Goal: Transaction & Acquisition: Purchase product/service

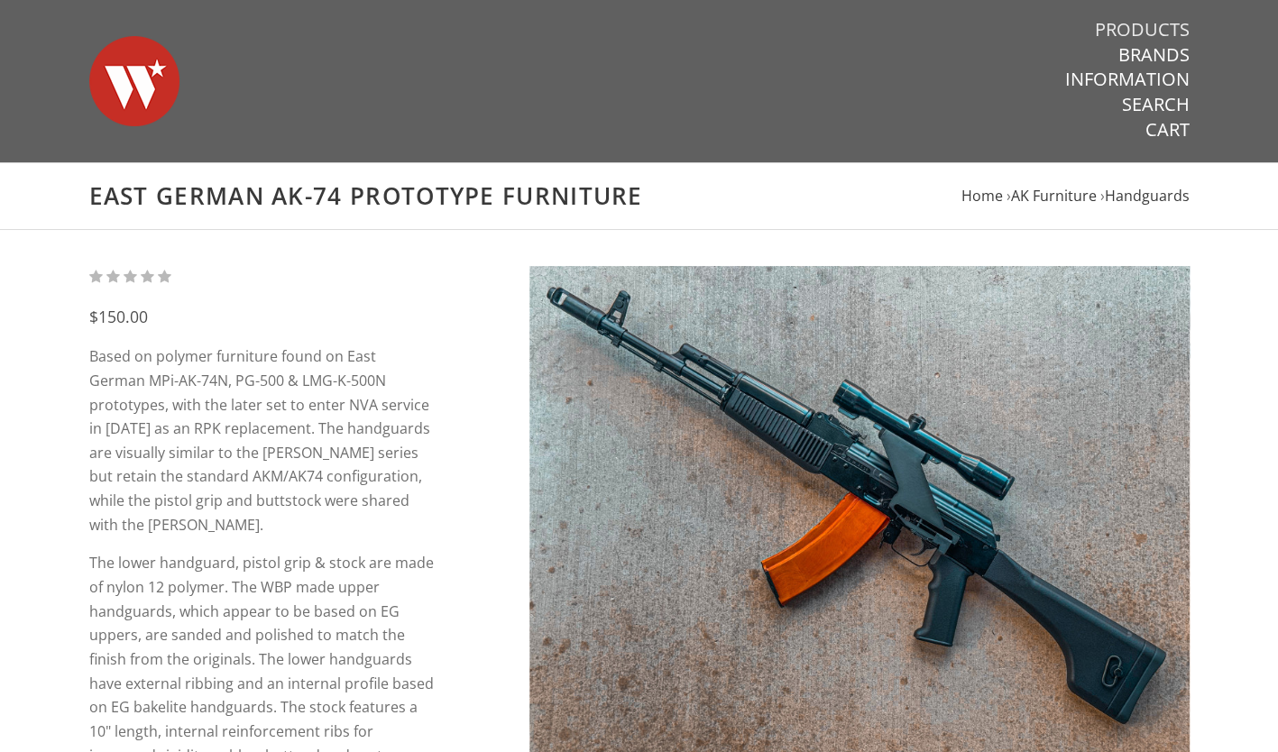
click at [1172, 27] on link "Products" at bounding box center [1142, 29] width 95 height 23
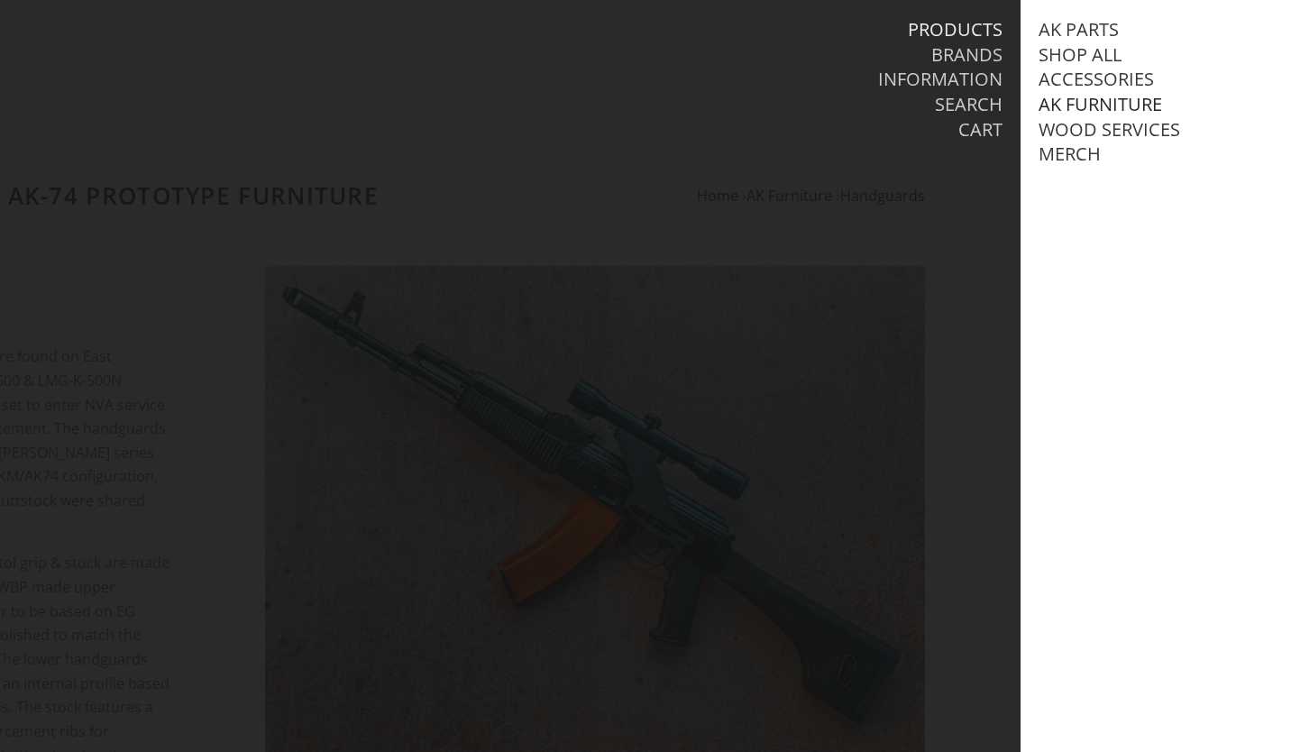
click at [1115, 103] on link "AK Furniture" at bounding box center [1101, 104] width 124 height 23
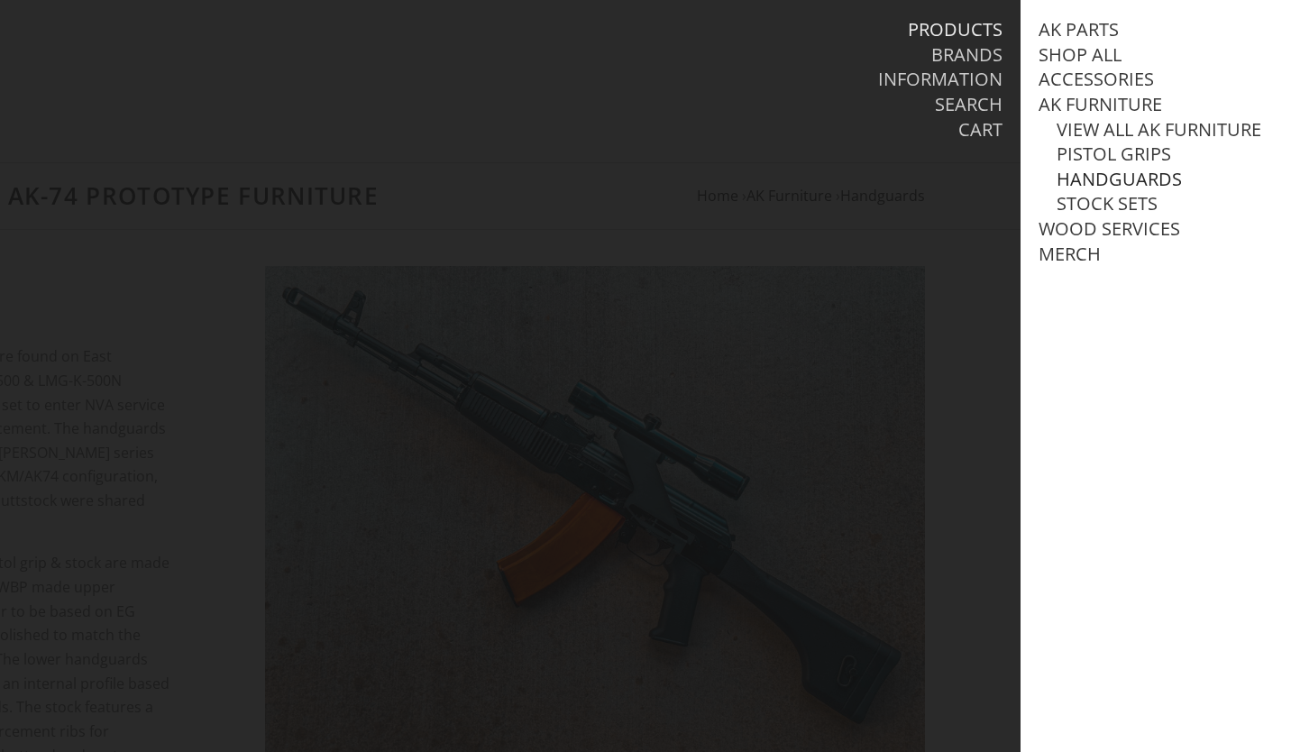
click at [1133, 191] on link "Handguards" at bounding box center [1119, 179] width 125 height 23
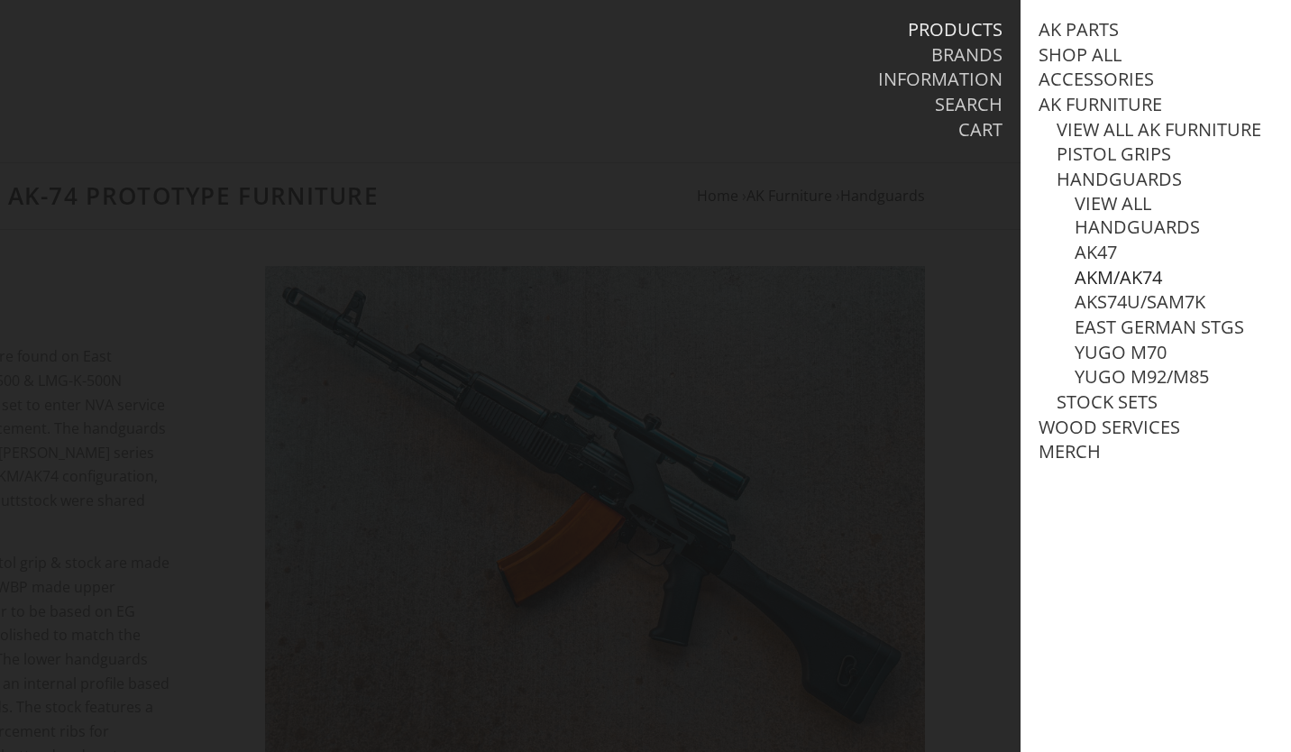
click at [1129, 289] on link "AKM/AK74" at bounding box center [1118, 277] width 87 height 23
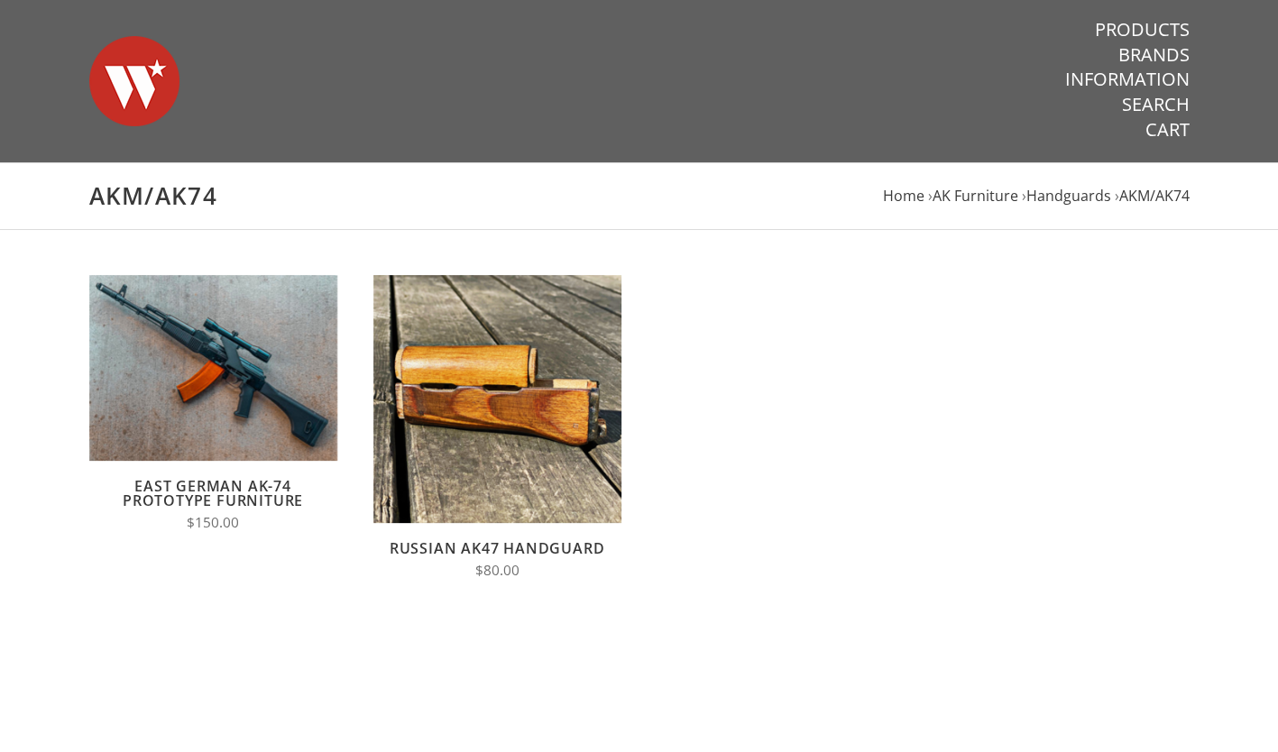
click at [497, 550] on link "Russian AK47 Handguard" at bounding box center [498, 548] width 216 height 20
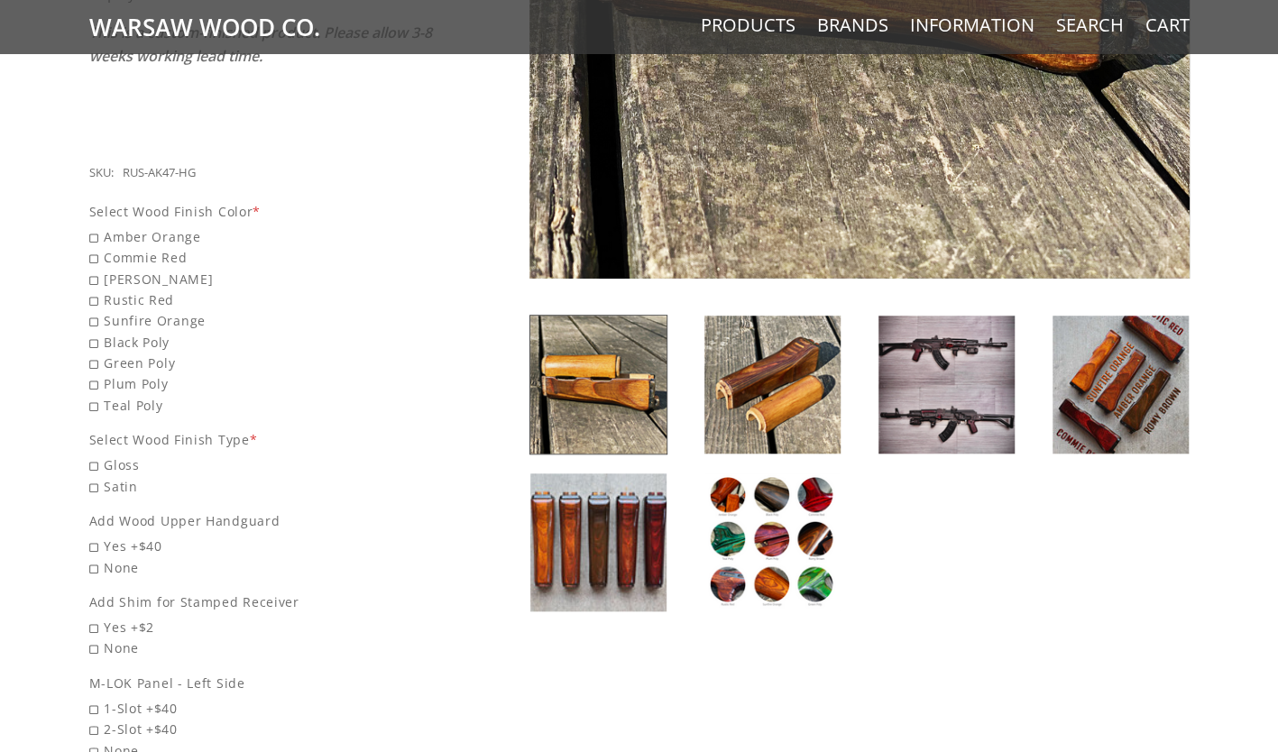
scroll to position [646, 0]
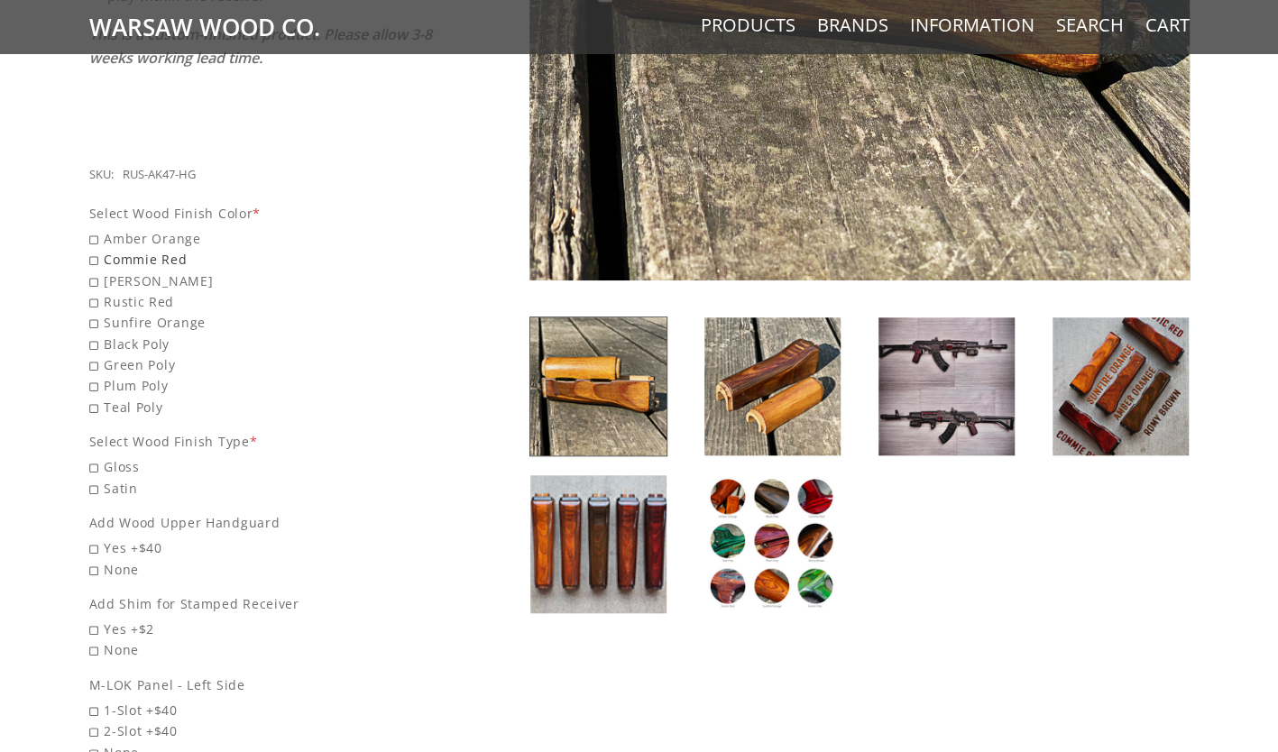
click at [96, 249] on span "Commie Red" at bounding box center [261, 259] width 345 height 21
click at [96, 249] on input "Commie Red" at bounding box center [215, 249] width 252 height 1
radio input "true"
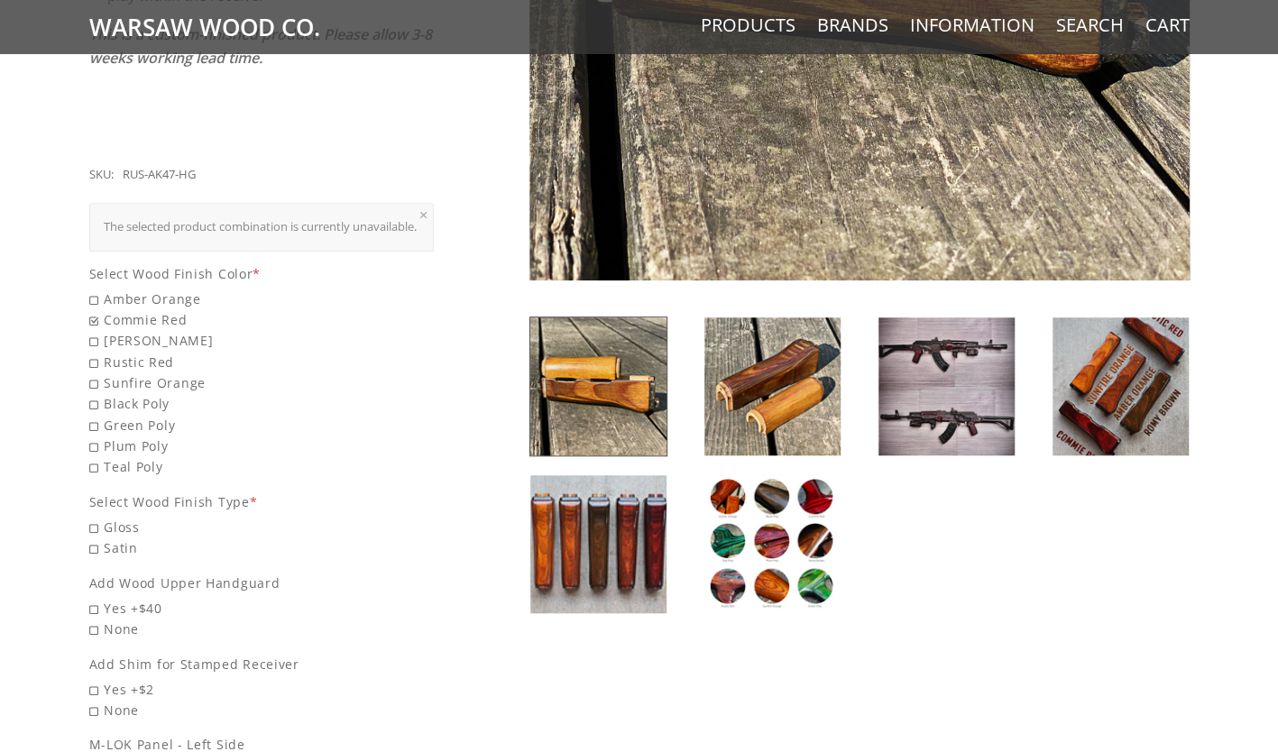
click at [802, 502] on img at bounding box center [772, 544] width 136 height 138
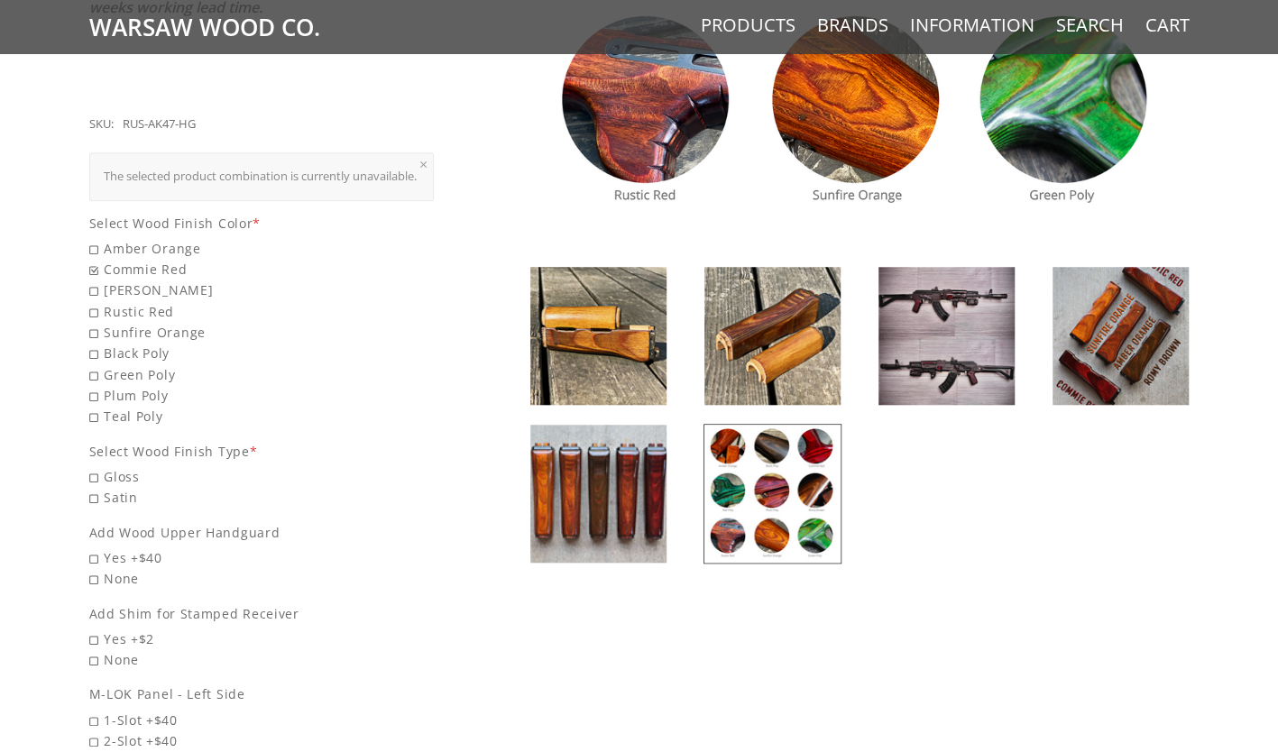
scroll to position [812, 0]
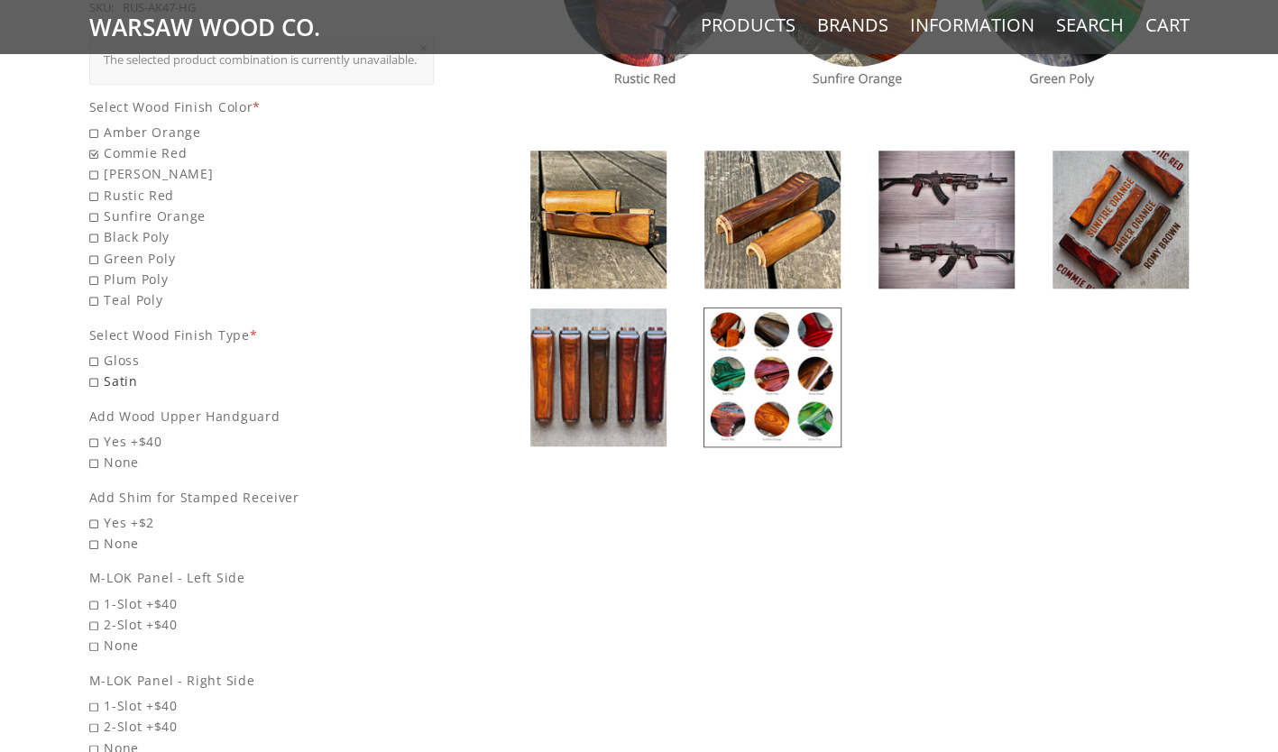
click at [92, 376] on span "Satin" at bounding box center [261, 381] width 345 height 21
click at [92, 372] on input "Satin" at bounding box center [215, 371] width 252 height 1
radio input "true"
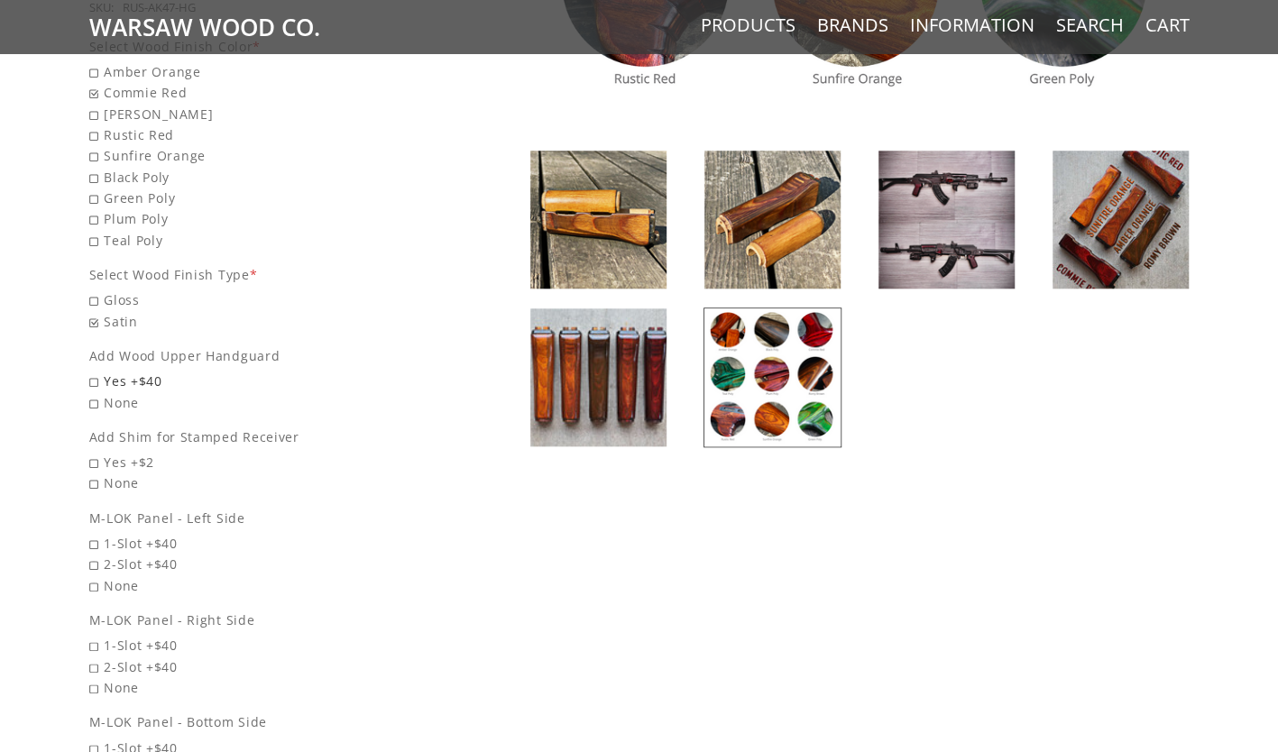
scroll to position [852, 0]
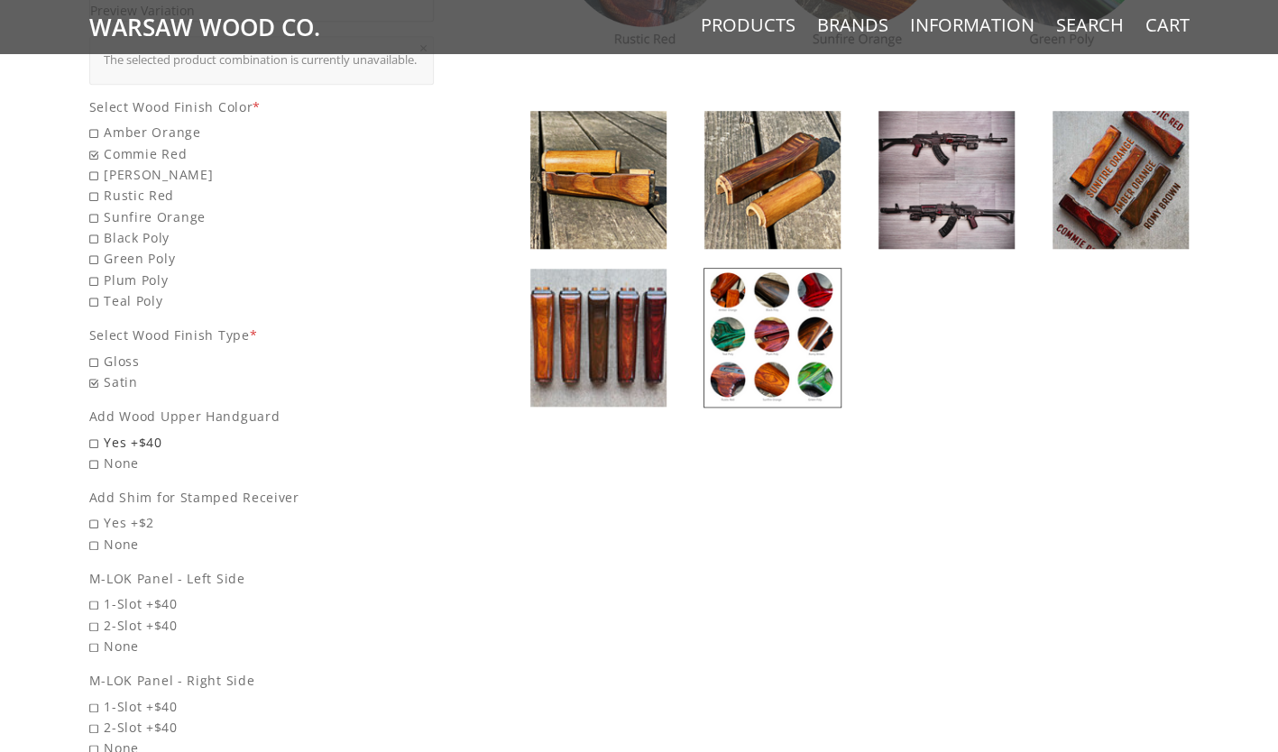
click at [97, 439] on span "Yes +$40" at bounding box center [261, 442] width 345 height 21
click at [97, 433] on input "Yes +$40" at bounding box center [215, 432] width 252 height 1
radio input "true"
click at [97, 521] on span "Yes +$2" at bounding box center [261, 522] width 345 height 21
click at [97, 513] on input "Yes +$2" at bounding box center [215, 512] width 252 height 1
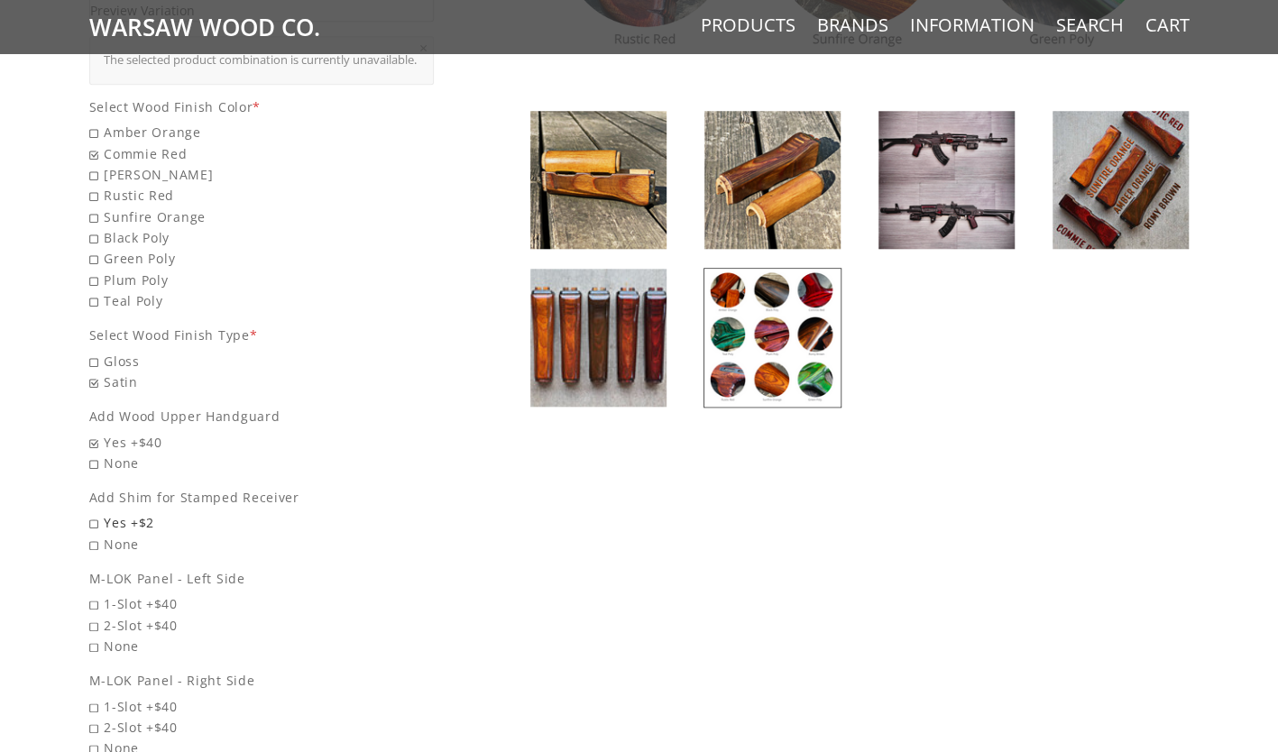
radio input "true"
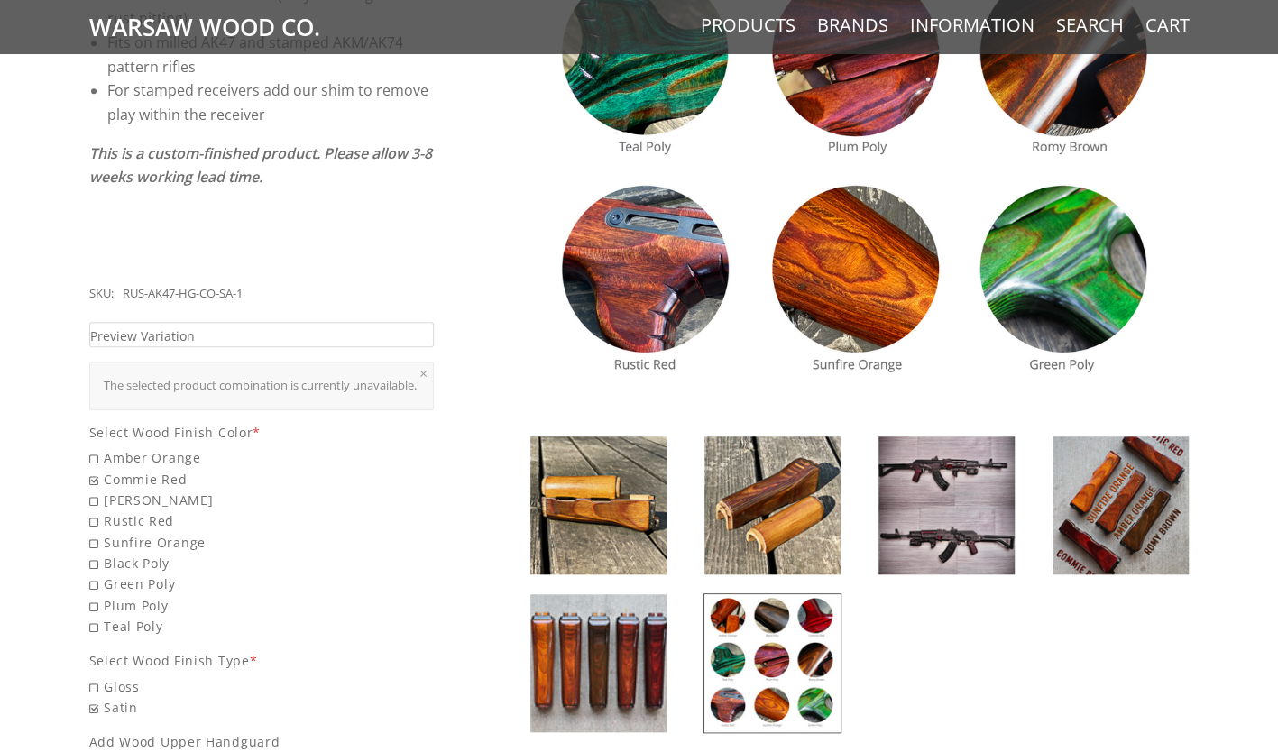
scroll to position [0, 0]
